Goal: Information Seeking & Learning: Find specific fact

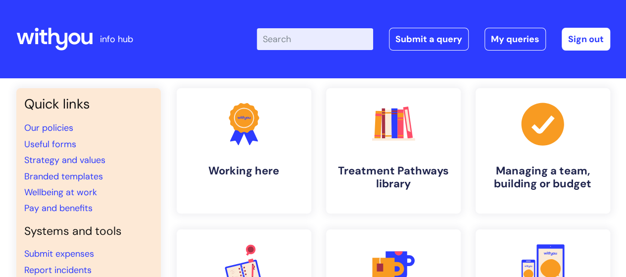
click at [319, 37] on input "Enter your search term here..." at bounding box center [315, 39] width 116 height 22
type input "wifi"
click button "Search" at bounding box center [0, 0] width 0 height 0
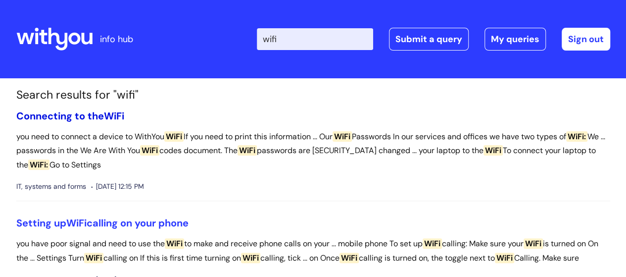
click at [96, 112] on link "Connecting to the WiFi" at bounding box center [70, 115] width 108 height 13
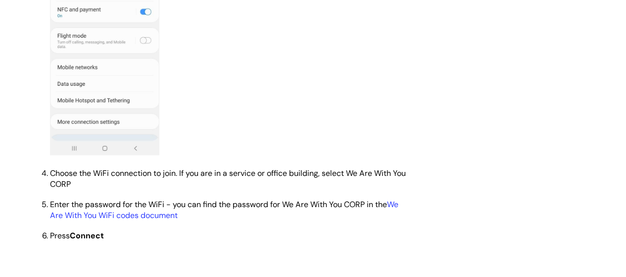
scroll to position [792, 0]
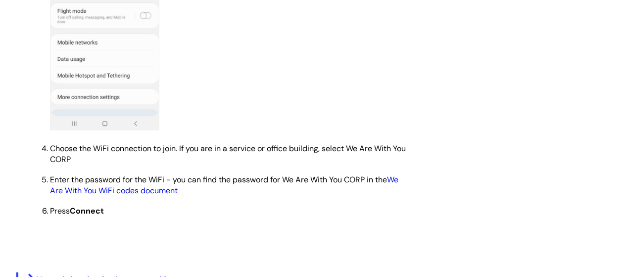
click at [397, 179] on link "We Are With You WiFi codes document" at bounding box center [224, 184] width 348 height 21
